Goal: Obtain resource: Obtain resource

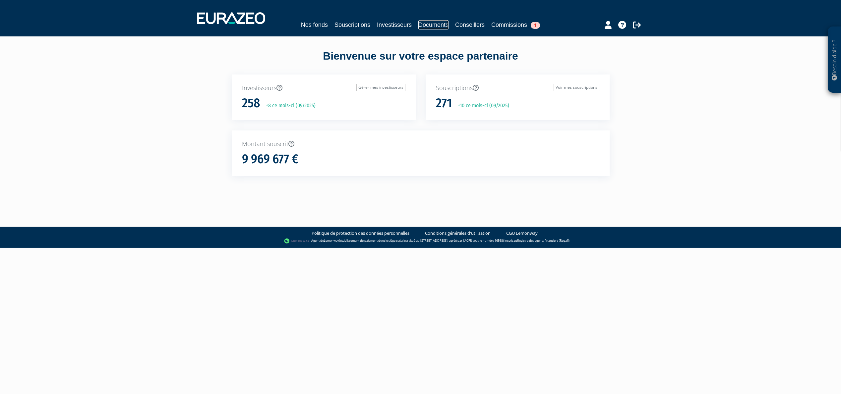
click at [443, 28] on link "Documents" at bounding box center [433, 24] width 30 height 9
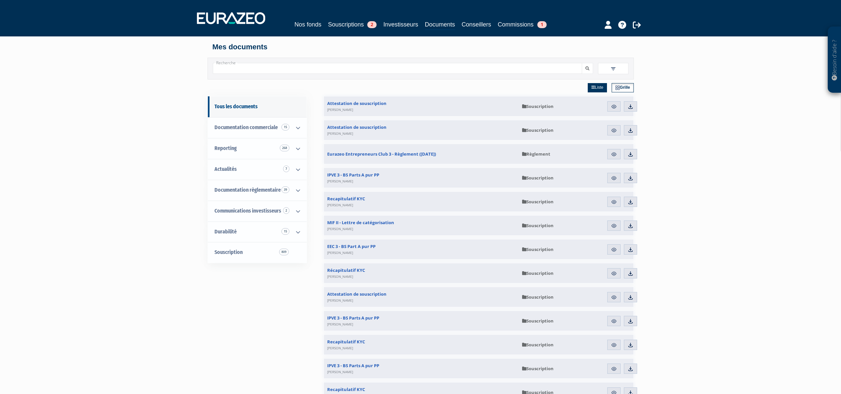
click at [243, 69] on input "Recherche" at bounding box center [397, 68] width 369 height 11
click at [424, 85] on div "Liste Grille" at bounding box center [478, 88] width 310 height 17
click at [229, 146] on span "Reporting 268" at bounding box center [225, 148] width 22 height 6
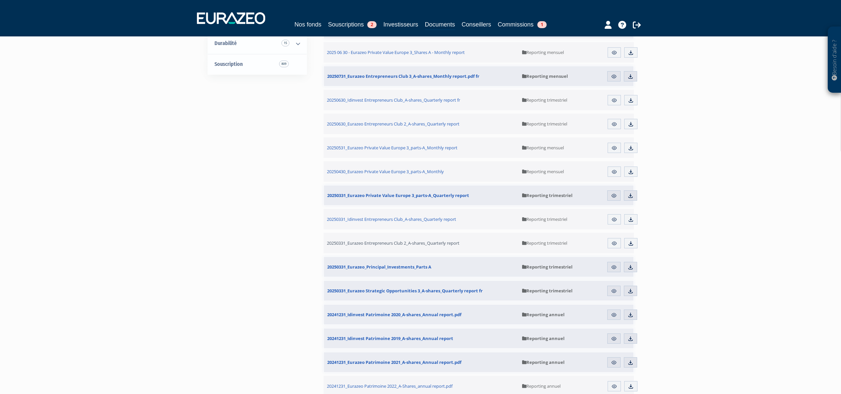
scroll to position [305, 0]
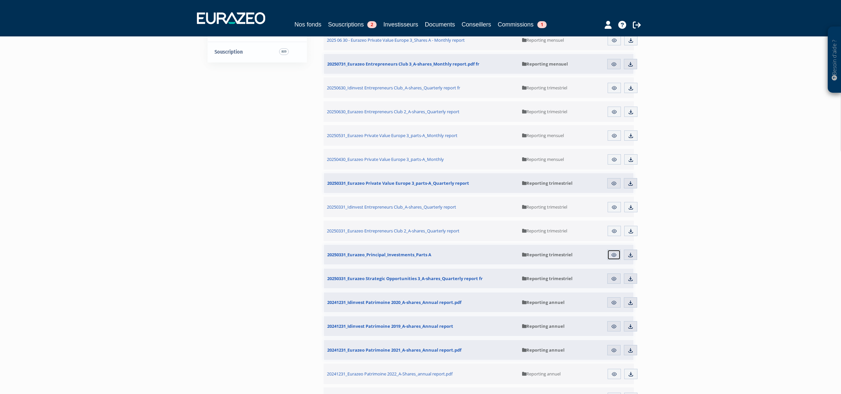
click at [614, 254] on img at bounding box center [614, 255] width 6 height 6
click at [614, 255] on img at bounding box center [614, 255] width 6 height 6
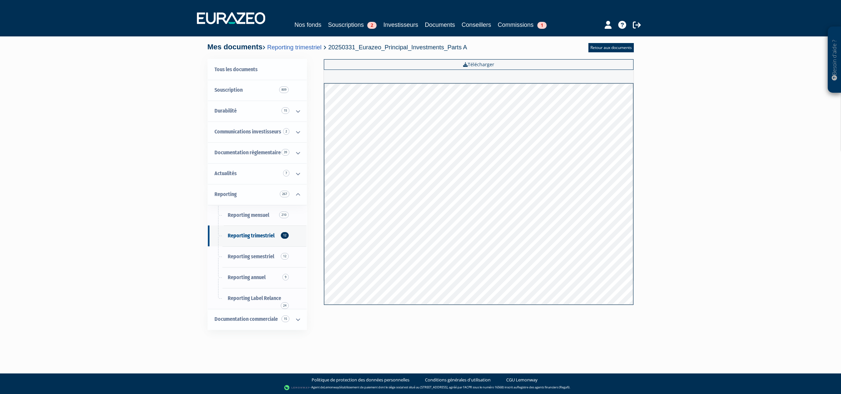
click at [719, 154] on div "Besoin d'aide ? × J'ai besoin d'aide Si vous avez une question à propos du fonc…" at bounding box center [420, 173] width 841 height 347
